Goal: Task Accomplishment & Management: Complete application form

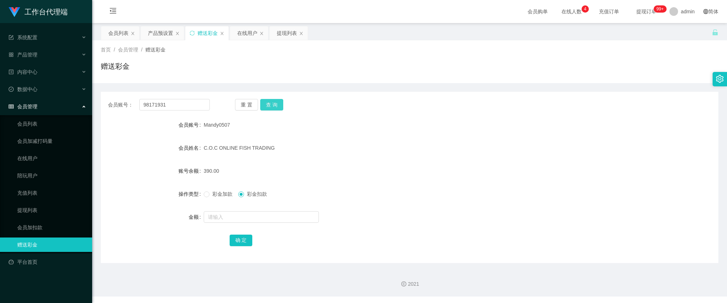
type input "98171931"
click at [278, 105] on button "查 询" at bounding box center [271, 105] width 23 height 12
click at [221, 191] on span "彩金加款" at bounding box center [223, 194] width 26 height 6
click at [243, 223] on div at bounding box center [384, 217] width 360 height 14
click at [244, 212] on input "text" at bounding box center [261, 217] width 115 height 12
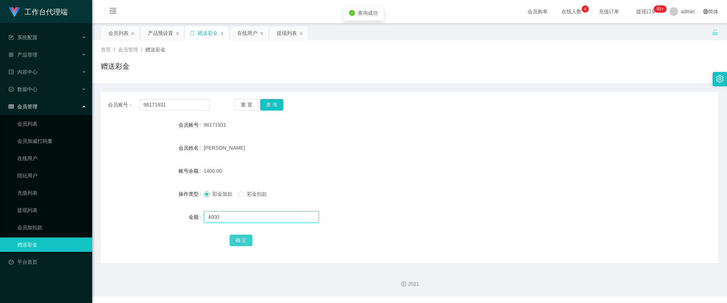
type input "4000"
drag, startPoint x: 242, startPoint y: 244, endPoint x: 273, endPoint y: 231, distance: 33.2
click at [242, 244] on button "确 定" at bounding box center [241, 241] width 23 height 12
click at [166, 32] on div "产品预设置" at bounding box center [160, 33] width 25 height 14
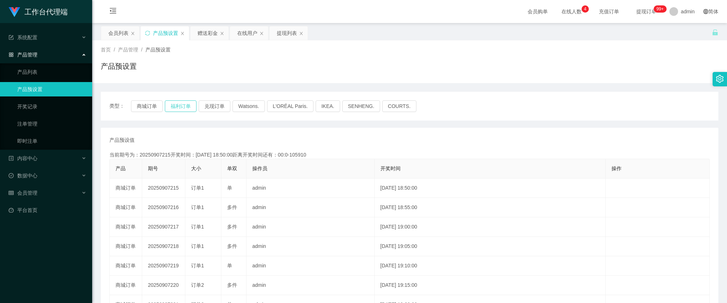
click at [174, 104] on button "福利订单" at bounding box center [181, 106] width 32 height 12
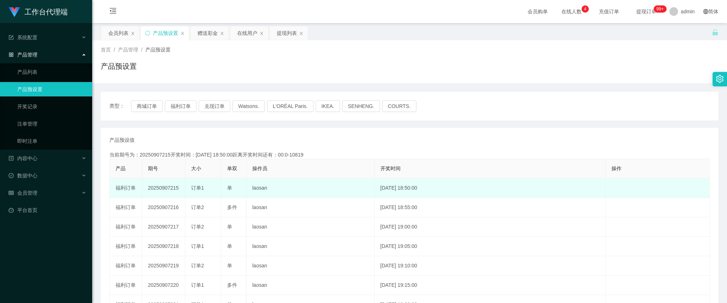
click at [155, 187] on td "20250907215" at bounding box center [163, 188] width 43 height 19
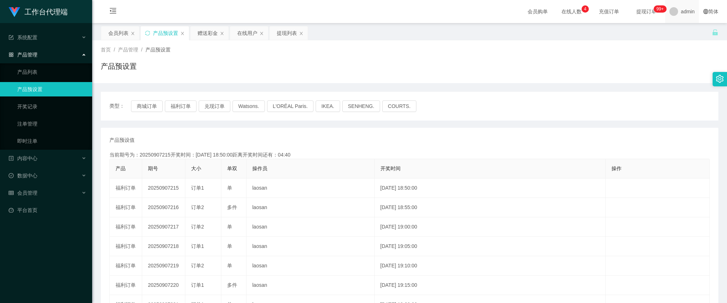
copy td "20250907215"
click at [179, 106] on button "福利订单" at bounding box center [181, 106] width 32 height 12
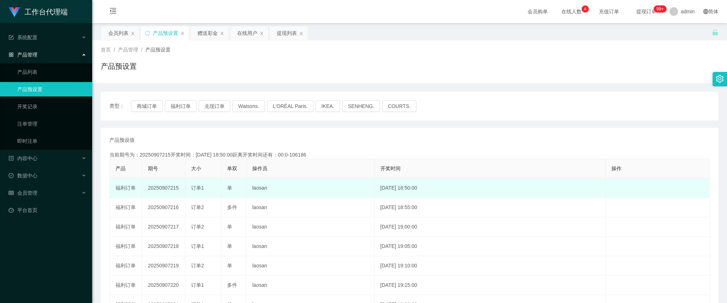
click at [209, 187] on div "订单1" at bounding box center [203, 188] width 24 height 8
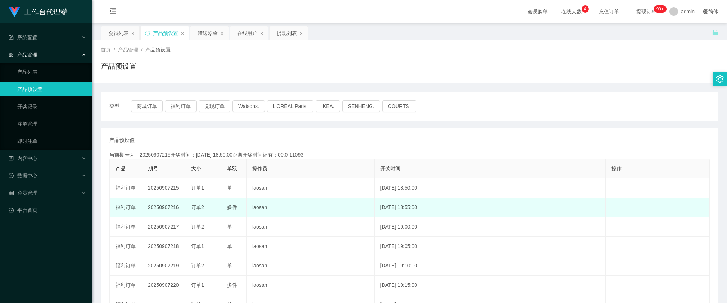
click at [169, 207] on td "20250907216" at bounding box center [163, 207] width 43 height 19
click at [169, 206] on td "20250907216" at bounding box center [163, 207] width 43 height 19
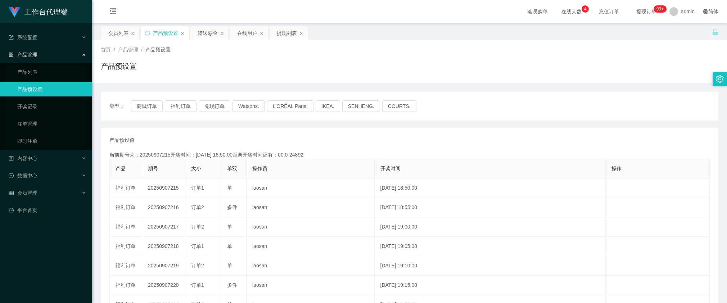
copy td "20250907216"
click at [206, 32] on div "赠送彩金" at bounding box center [208, 33] width 20 height 14
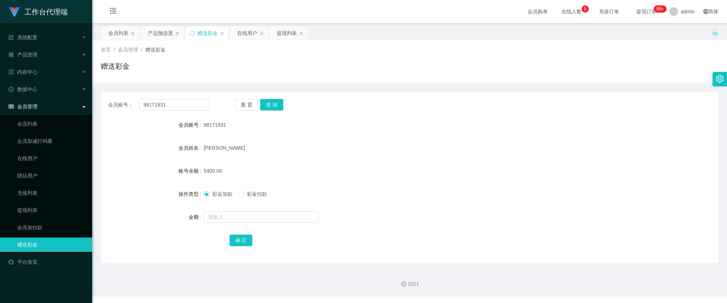
click at [211, 109] on div "会员账号： 98171931 重 置 查 询" at bounding box center [410, 105] width 618 height 12
click at [203, 103] on input "98171931" at bounding box center [174, 105] width 71 height 12
click at [273, 105] on button "查 询" at bounding box center [271, 105] width 23 height 12
drag, startPoint x: 188, startPoint y: 107, endPoint x: 223, endPoint y: 106, distance: 34.6
click at [188, 107] on input "98171931" at bounding box center [174, 105] width 71 height 12
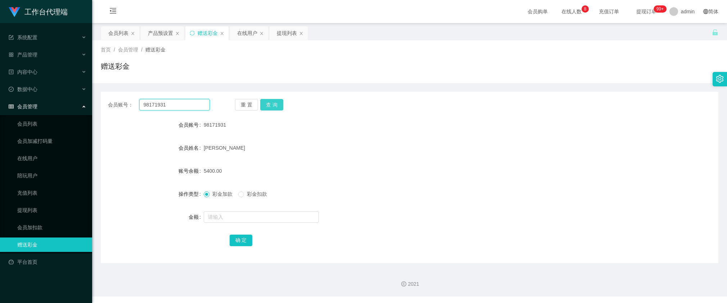
paste input "kleinMoretti"
type input "kleinMoretti"
click at [278, 103] on button "查 询" at bounding box center [271, 105] width 23 height 12
click at [350, 76] on div "赠送彩金" at bounding box center [410, 69] width 618 height 17
click at [221, 211] on div at bounding box center [384, 217] width 360 height 14
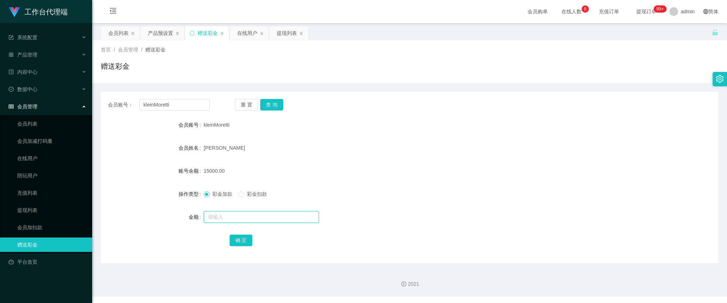
click at [222, 213] on input "text" at bounding box center [261, 217] width 115 height 12
click at [191, 110] on input "kleinMoretti" at bounding box center [174, 105] width 71 height 12
paste input "98171931"
type input "98171931"
click at [274, 106] on button "查 询" at bounding box center [271, 105] width 23 height 12
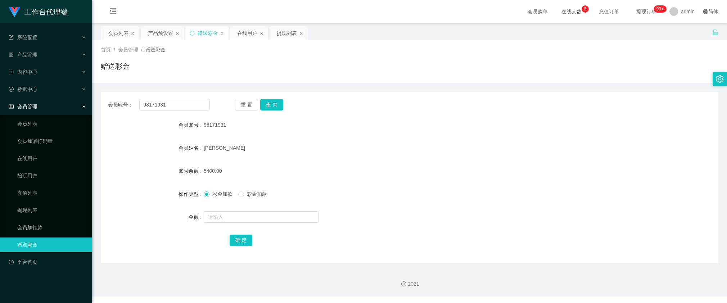
click at [289, 135] on form "会员账号 98171931 会员姓名 [PERSON_NAME] 账号余额 5400.00 操作类型 彩金加款 彩金扣款 金额 确 定" at bounding box center [410, 183] width 618 height 130
click at [271, 102] on button "查 询" at bounding box center [271, 105] width 23 height 12
click at [274, 104] on button "查 询" at bounding box center [271, 105] width 23 height 12
click at [271, 107] on button "查 询" at bounding box center [271, 105] width 23 height 12
click at [378, 140] on form "会员账号 98171931 会员姓名 [PERSON_NAME] 账号余额 5400.00 操作类型 彩金加款 彩金扣款 金额 确 定" at bounding box center [410, 183] width 618 height 130
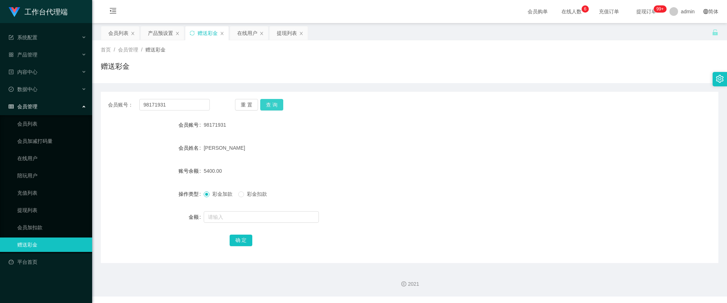
click at [273, 104] on button "查 询" at bounding box center [271, 105] width 23 height 12
click at [359, 148] on div "[PERSON_NAME]" at bounding box center [384, 148] width 360 height 14
click at [271, 102] on button "查 询" at bounding box center [271, 105] width 23 height 12
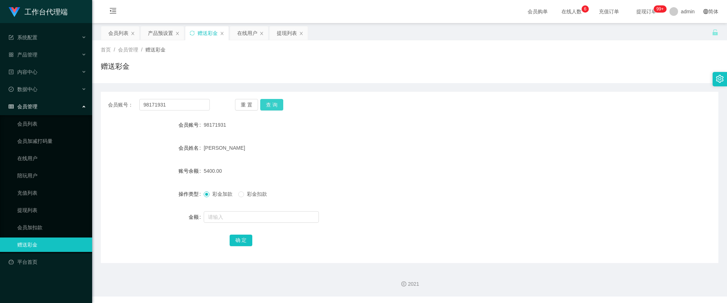
click at [271, 109] on button "查 询" at bounding box center [271, 105] width 23 height 12
drag, startPoint x: 431, startPoint y: 125, endPoint x: 415, endPoint y: 117, distance: 17.2
click at [431, 125] on div "98171931" at bounding box center [384, 125] width 360 height 14
click at [269, 105] on button "查 询" at bounding box center [271, 105] width 23 height 12
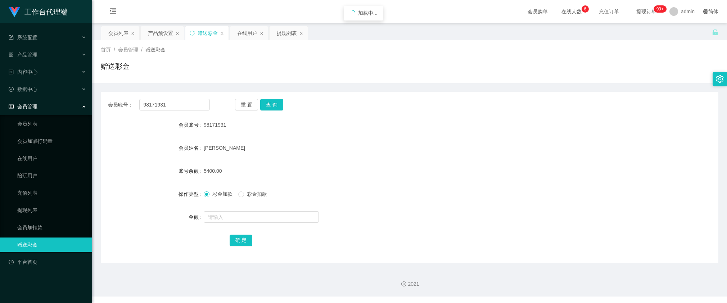
click at [415, 159] on form "会员账号 98171931 会员姓名 [PERSON_NAME] 账号余额 5400.00 操作类型 彩金加款 彩金扣款 金额 确 定" at bounding box center [410, 183] width 618 height 130
click at [268, 107] on button "查 询" at bounding box center [271, 105] width 23 height 12
click at [269, 106] on button "查 询" at bounding box center [271, 105] width 23 height 12
click at [274, 106] on button "查 询" at bounding box center [271, 105] width 23 height 12
click at [276, 106] on button "查 询" at bounding box center [271, 105] width 23 height 12
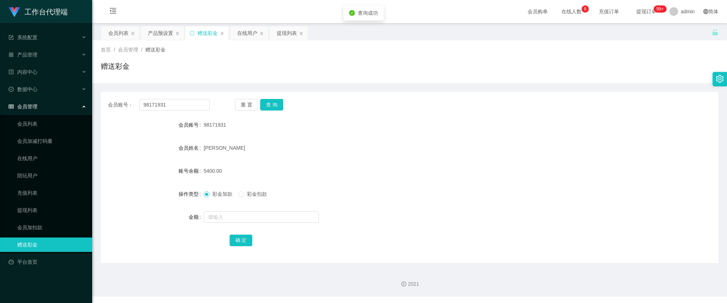
click at [279, 122] on div "98171931" at bounding box center [384, 125] width 360 height 14
click at [265, 105] on button "查 询" at bounding box center [271, 105] width 23 height 12
click at [175, 105] on input "98171931" at bounding box center [174, 105] width 71 height 12
click at [151, 30] on div "产品预设置" at bounding box center [160, 33] width 25 height 14
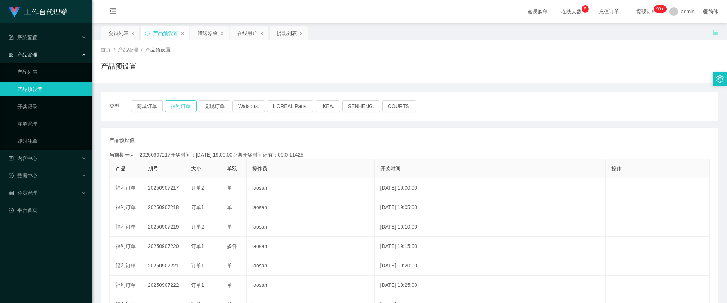
click at [173, 111] on button "福利订单" at bounding box center [181, 106] width 32 height 12
click at [210, 33] on div "赠送彩金" at bounding box center [208, 33] width 20 height 14
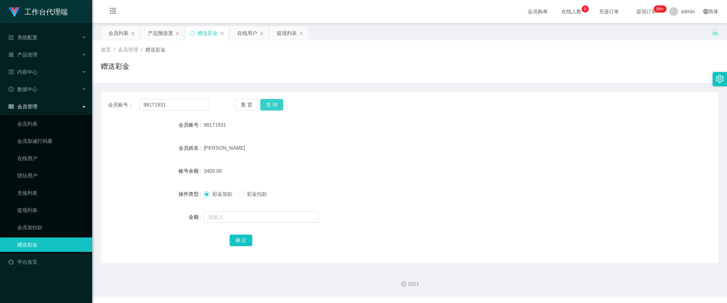
click at [274, 102] on button "查 询" at bounding box center [271, 105] width 23 height 12
click at [272, 103] on button "查 询" at bounding box center [271, 105] width 23 height 12
click at [273, 103] on button "查 询" at bounding box center [271, 105] width 23 height 12
click at [274, 103] on button "查 询" at bounding box center [271, 105] width 23 height 12
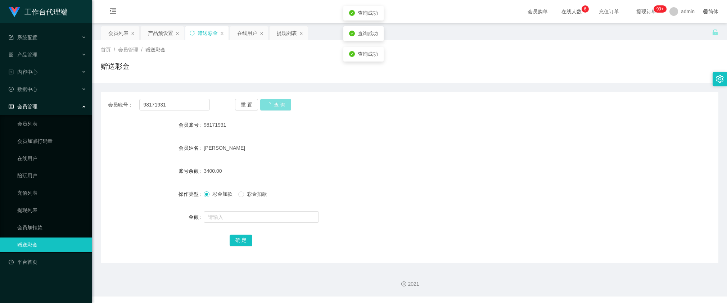
click at [274, 103] on button "查 询" at bounding box center [275, 105] width 31 height 12
click at [274, 104] on div "重 置 查 询" at bounding box center [286, 105] width 102 height 12
click at [274, 104] on button "查 询" at bounding box center [271, 105] width 23 height 12
click at [274, 106] on button "查 询" at bounding box center [275, 105] width 31 height 12
click at [272, 107] on button "查 询" at bounding box center [271, 105] width 23 height 12
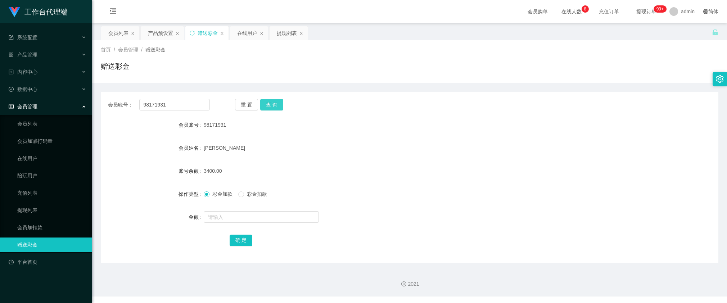
click at [283, 102] on div "重 置 查 询" at bounding box center [286, 105] width 102 height 12
click at [280, 103] on button "查 询" at bounding box center [271, 105] width 23 height 12
click at [280, 103] on button "查 询" at bounding box center [275, 105] width 31 height 12
